Goal: Task Accomplishment & Management: Use online tool/utility

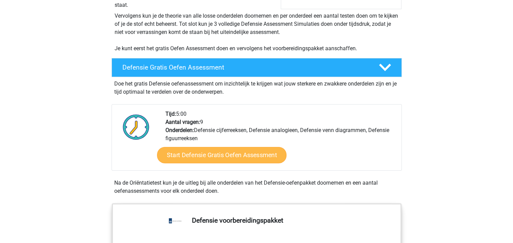
scroll to position [136, 0]
click at [226, 159] on link "Start Defensie Gratis Oefen Assessment" at bounding box center [221, 155] width 129 height 16
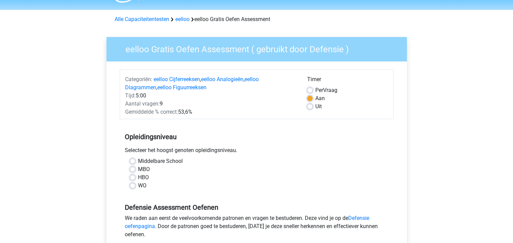
scroll to position [34, 0]
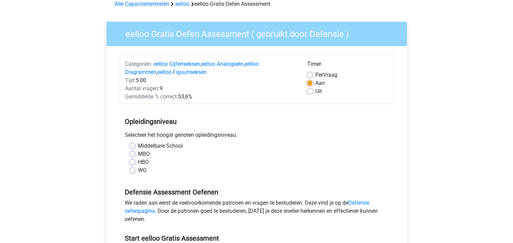
click at [138, 155] on label "MBO" at bounding box center [144, 154] width 12 height 8
click at [134, 155] on input "MBO" at bounding box center [132, 153] width 5 height 7
radio input "true"
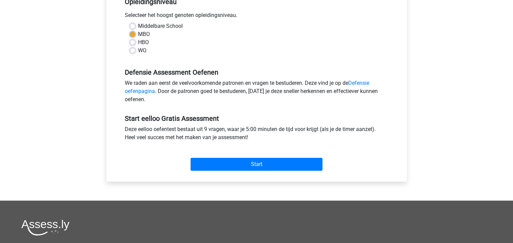
scroll to position [169, 0]
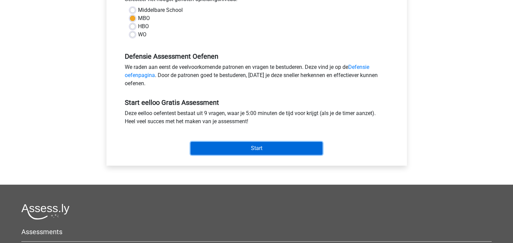
click at [222, 150] on input "Start" at bounding box center [257, 148] width 132 height 13
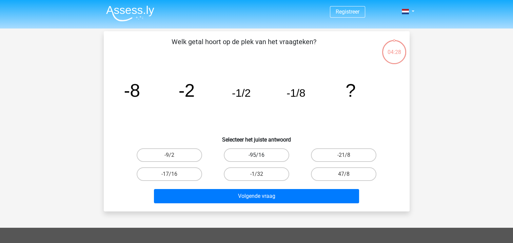
click at [249, 156] on label "-95/16" at bounding box center [256, 155] width 65 height 14
click at [256, 156] on input "-95/16" at bounding box center [258, 157] width 4 height 4
radio input "true"
click at [253, 172] on label "-1/32" at bounding box center [256, 174] width 65 height 14
click at [256, 174] on input "-1/32" at bounding box center [258, 176] width 4 height 4
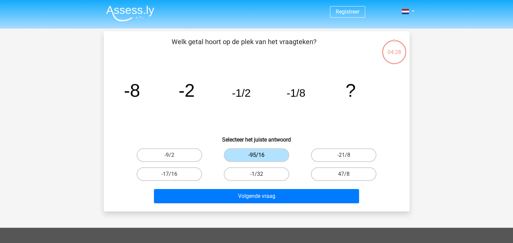
radio input "true"
